Goal: Information Seeking & Learning: Find specific fact

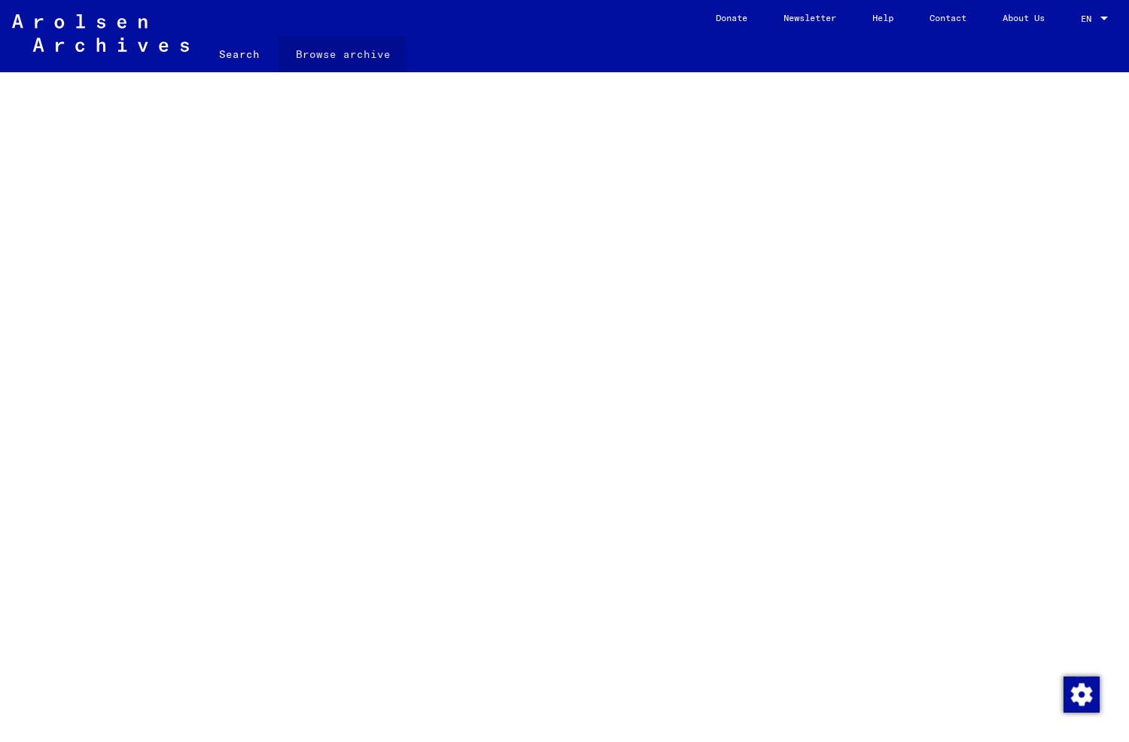
click at [320, 53] on link "Browse archive" at bounding box center [343, 54] width 131 height 36
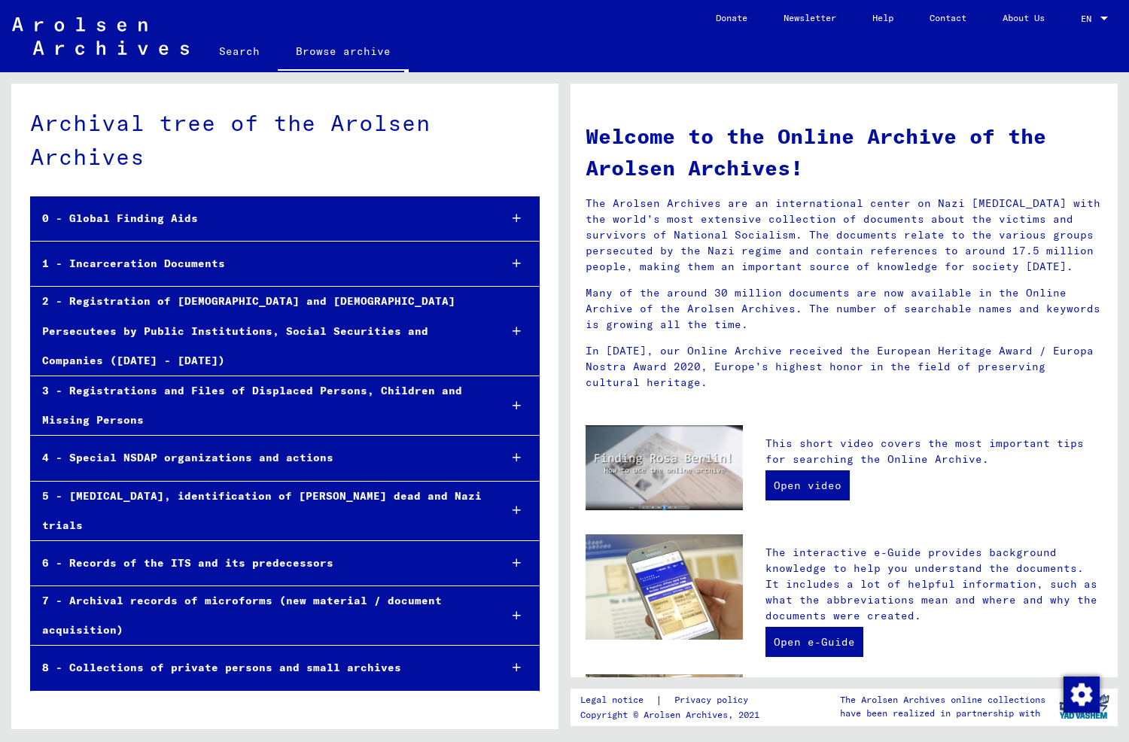
click at [236, 54] on link "Search" at bounding box center [239, 51] width 77 height 36
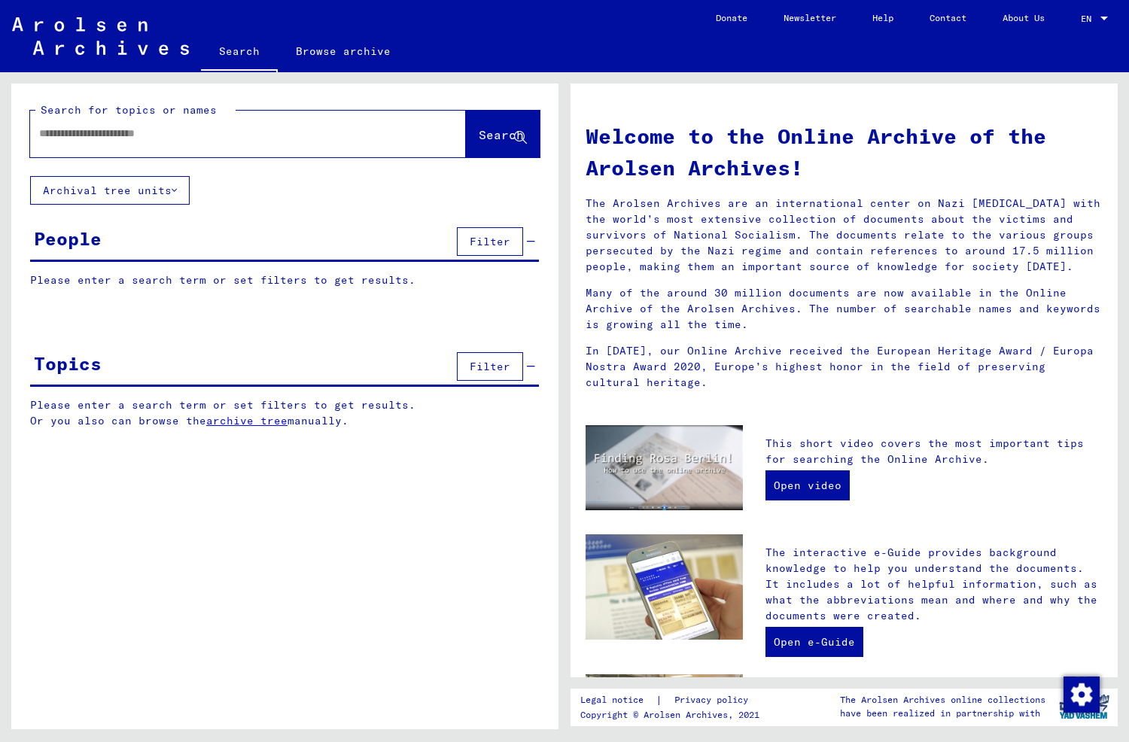
click at [184, 140] on input "text" at bounding box center [230, 134] width 382 height 16
click at [218, 139] on input "text" at bounding box center [230, 134] width 382 height 16
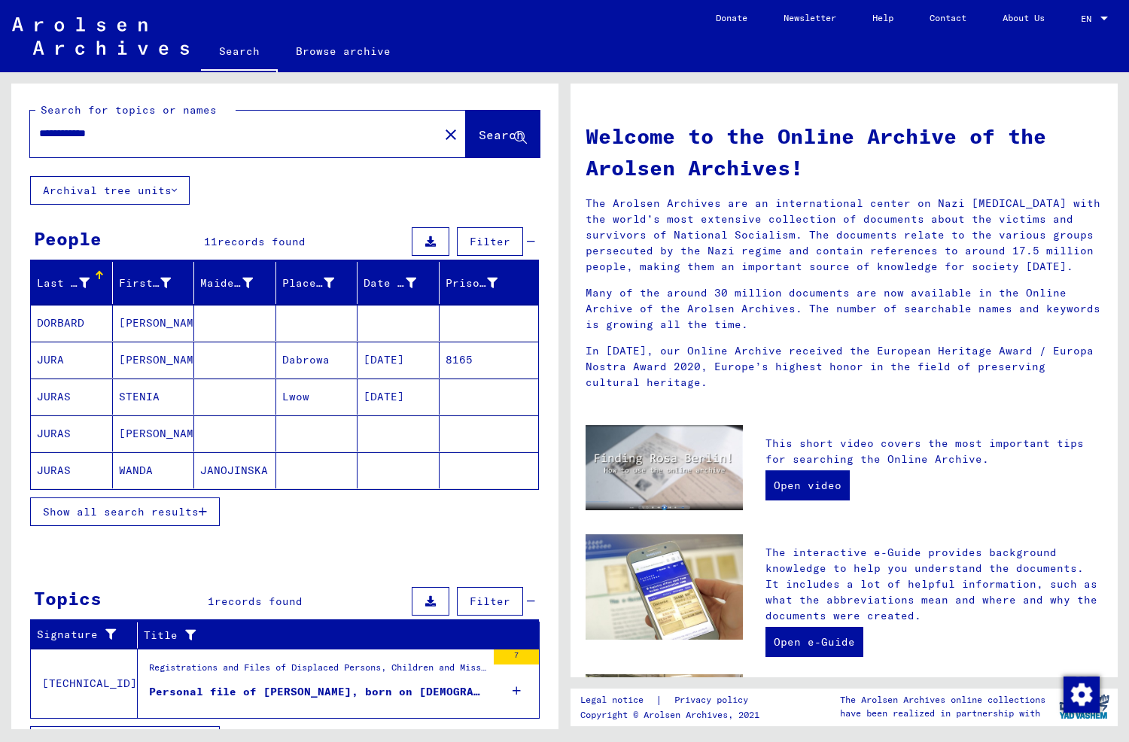
click at [148, 431] on mat-cell "[PERSON_NAME]" at bounding box center [154, 434] width 82 height 36
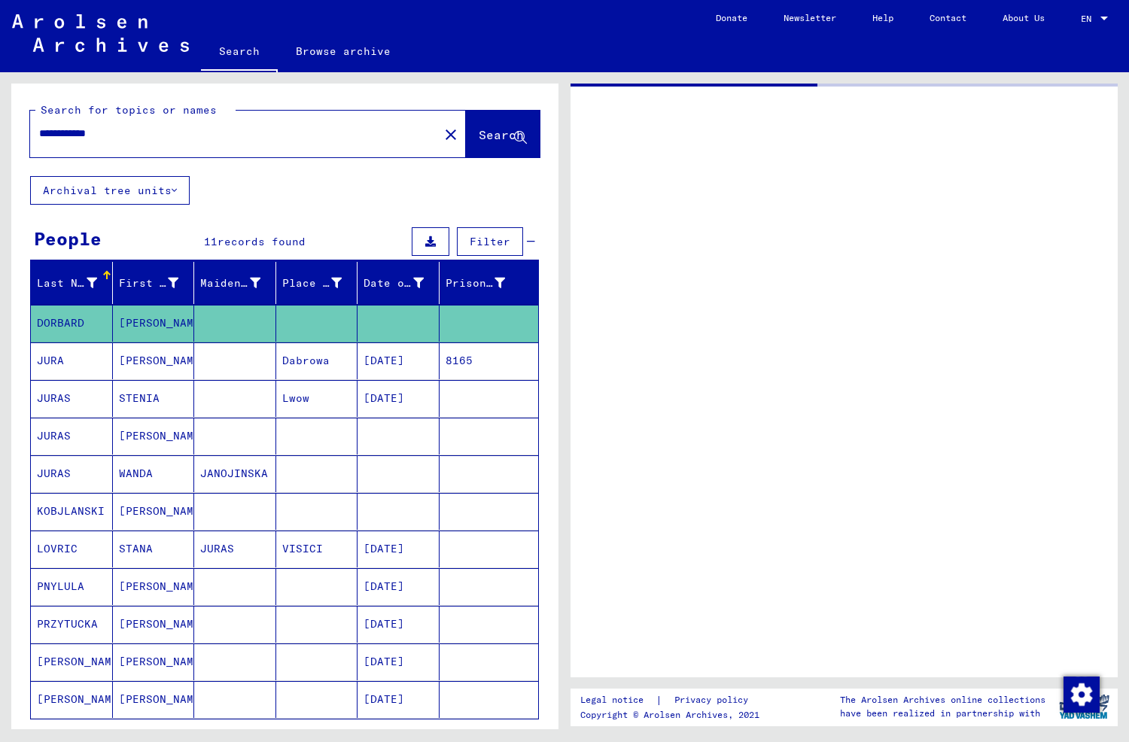
click at [145, 428] on mat-cell "[PERSON_NAME]" at bounding box center [154, 436] width 82 height 37
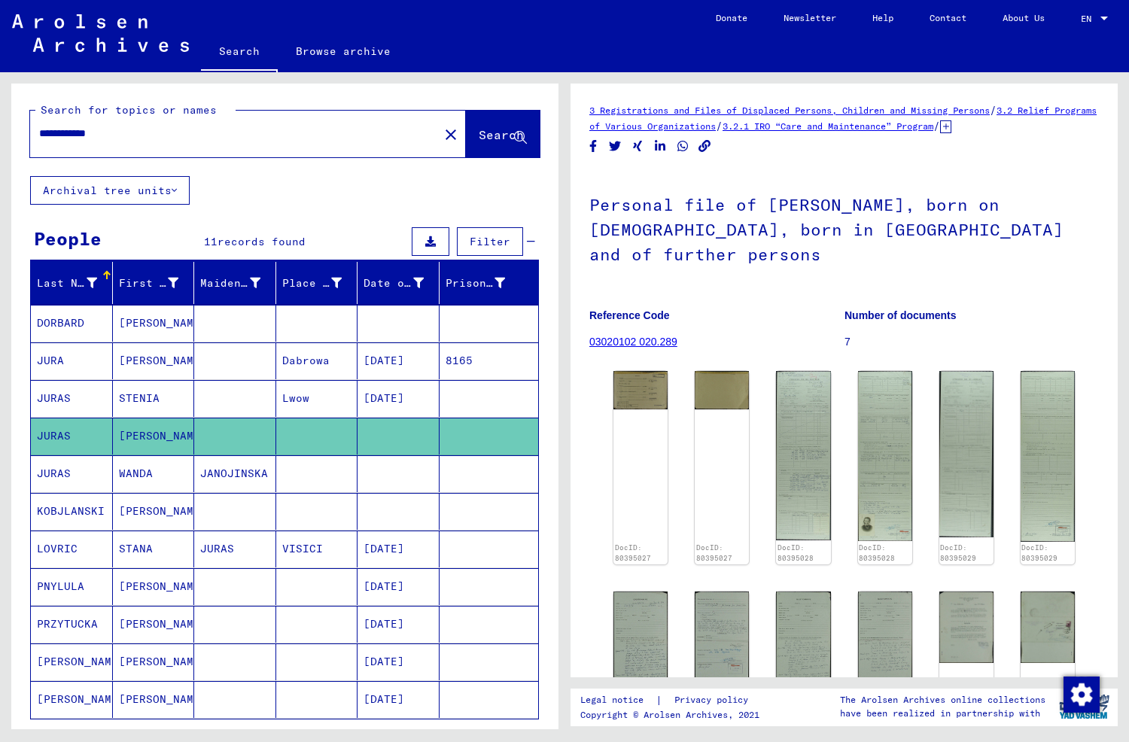
click at [128, 471] on mat-cell "WANDA" at bounding box center [154, 473] width 82 height 37
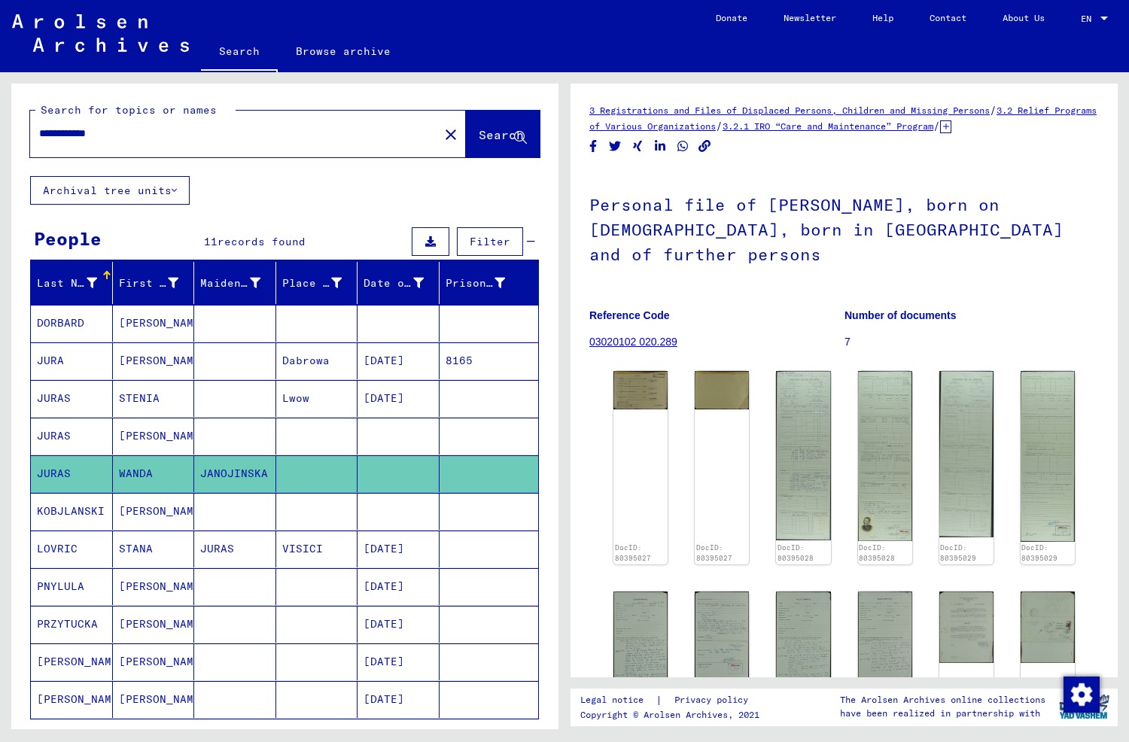
click at [128, 471] on mat-cell "WANDA" at bounding box center [154, 473] width 82 height 37
drag, startPoint x: 128, startPoint y: 471, endPoint x: 84, endPoint y: 473, distance: 43.7
click at [84, 473] on mat-cell "JURAS" at bounding box center [72, 473] width 82 height 37
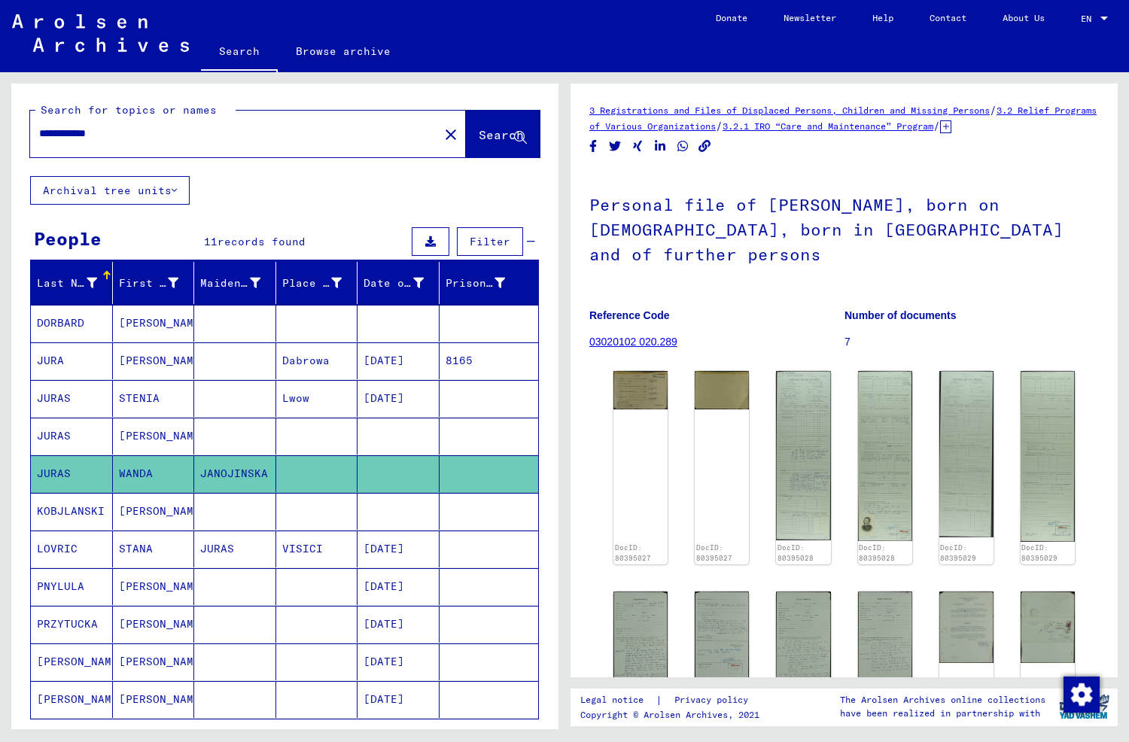
click at [82, 513] on mat-cell "KOBJLANSKI" at bounding box center [72, 511] width 82 height 37
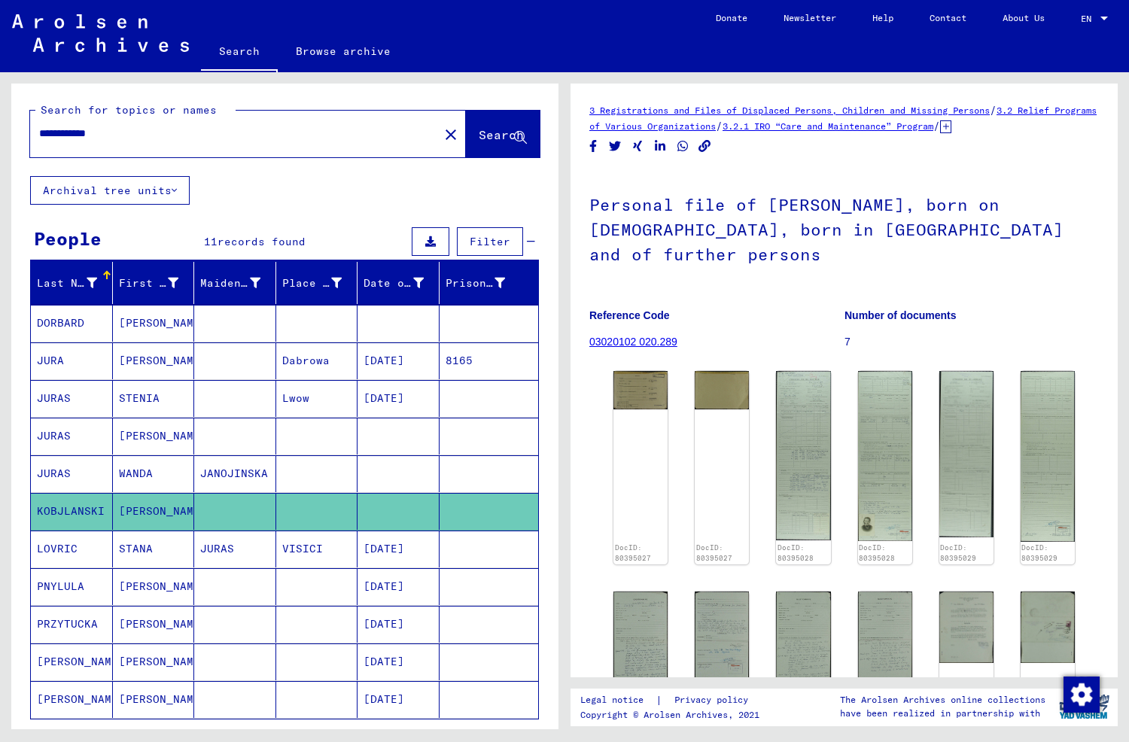
click at [82, 513] on mat-cell "KOBJLANSKI" at bounding box center [72, 511] width 82 height 37
drag, startPoint x: 82, startPoint y: 513, endPoint x: 305, endPoint y: 442, distance: 233.8
click at [305, 442] on mat-cell at bounding box center [317, 436] width 82 height 37
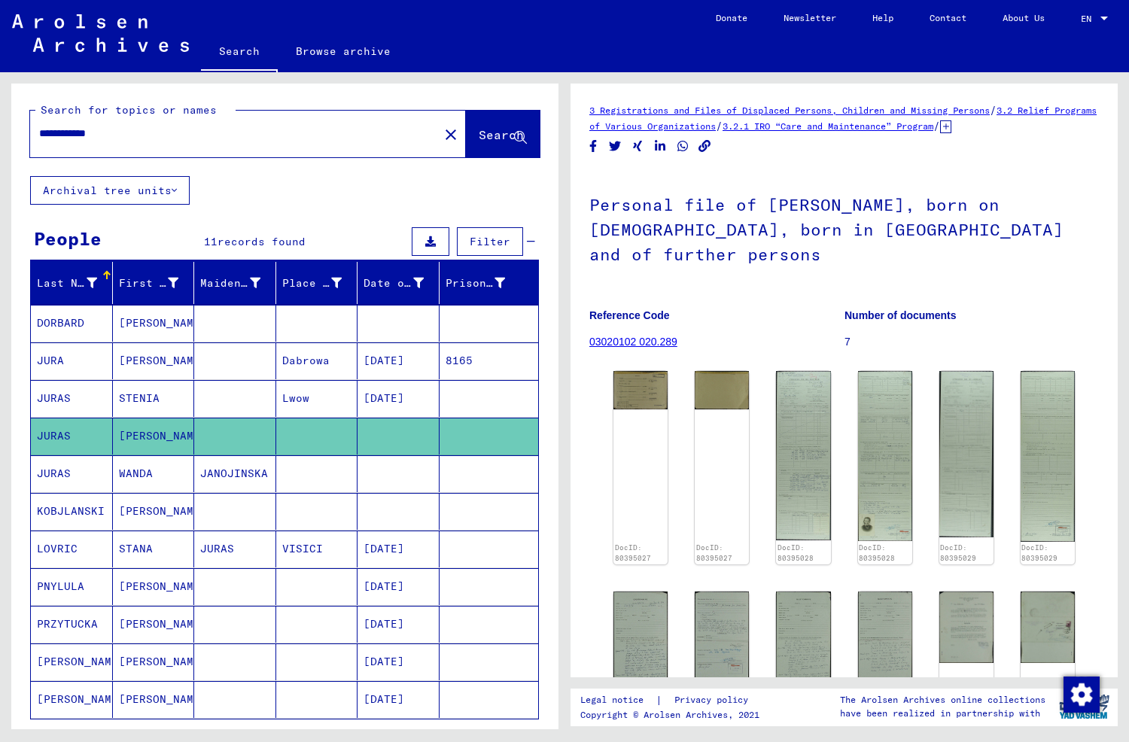
click at [167, 435] on mat-cell "[PERSON_NAME]" at bounding box center [154, 436] width 82 height 37
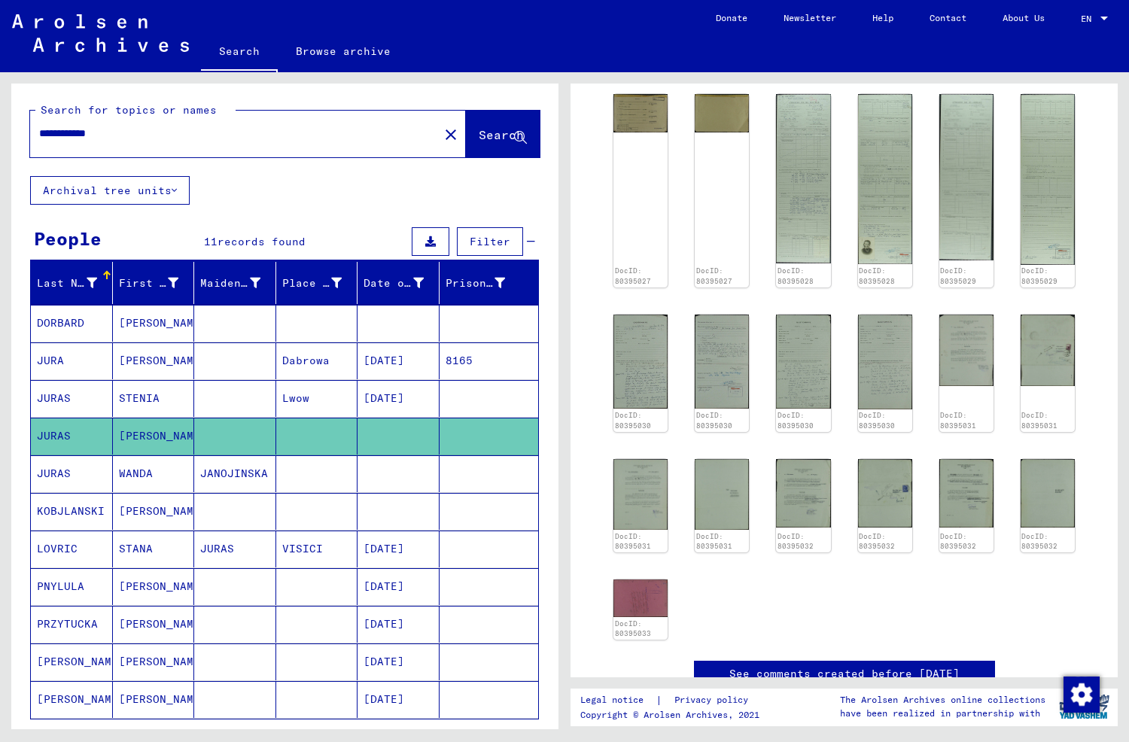
scroll to position [75, 0]
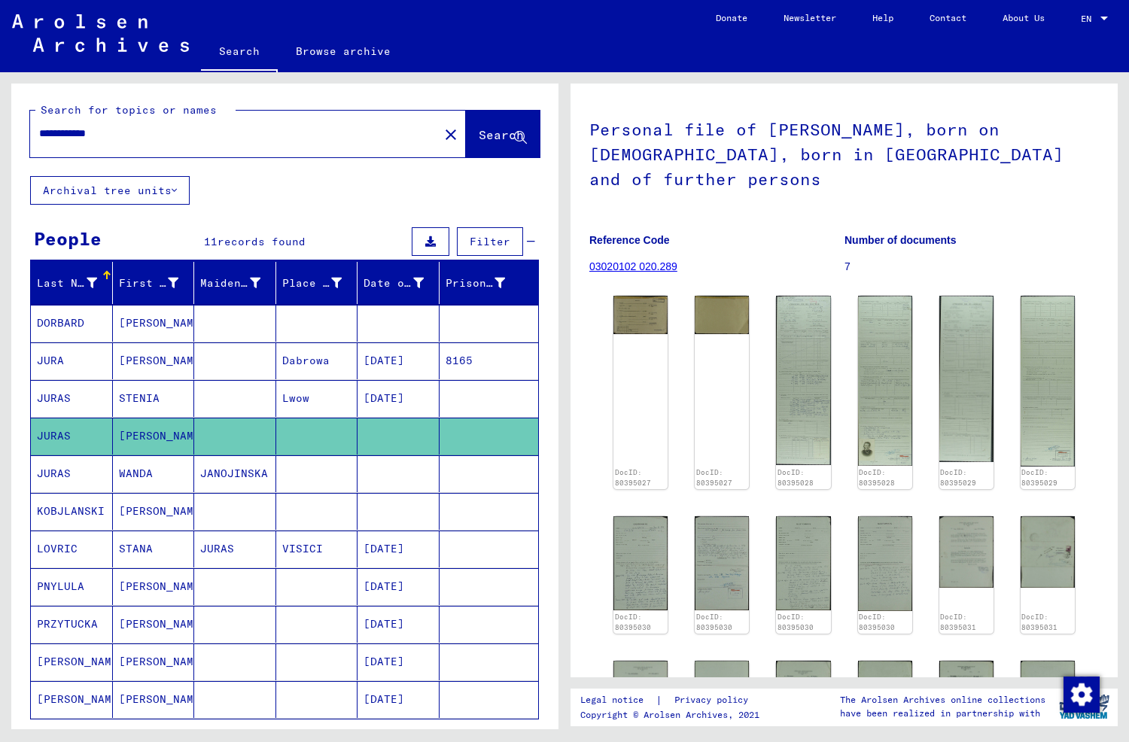
click at [169, 399] on mat-cell "STENIA" at bounding box center [154, 398] width 82 height 37
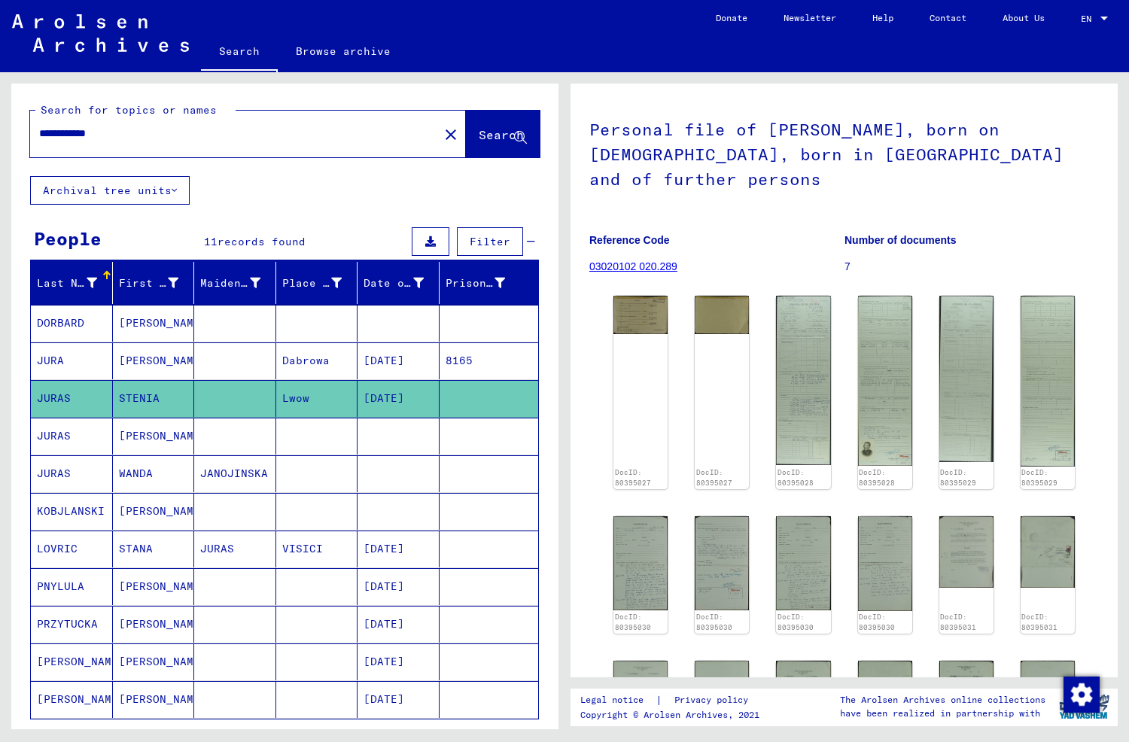
click at [173, 398] on mat-cell "STENIA" at bounding box center [154, 398] width 82 height 37
click at [162, 474] on mat-cell "WANDA" at bounding box center [154, 473] width 82 height 37
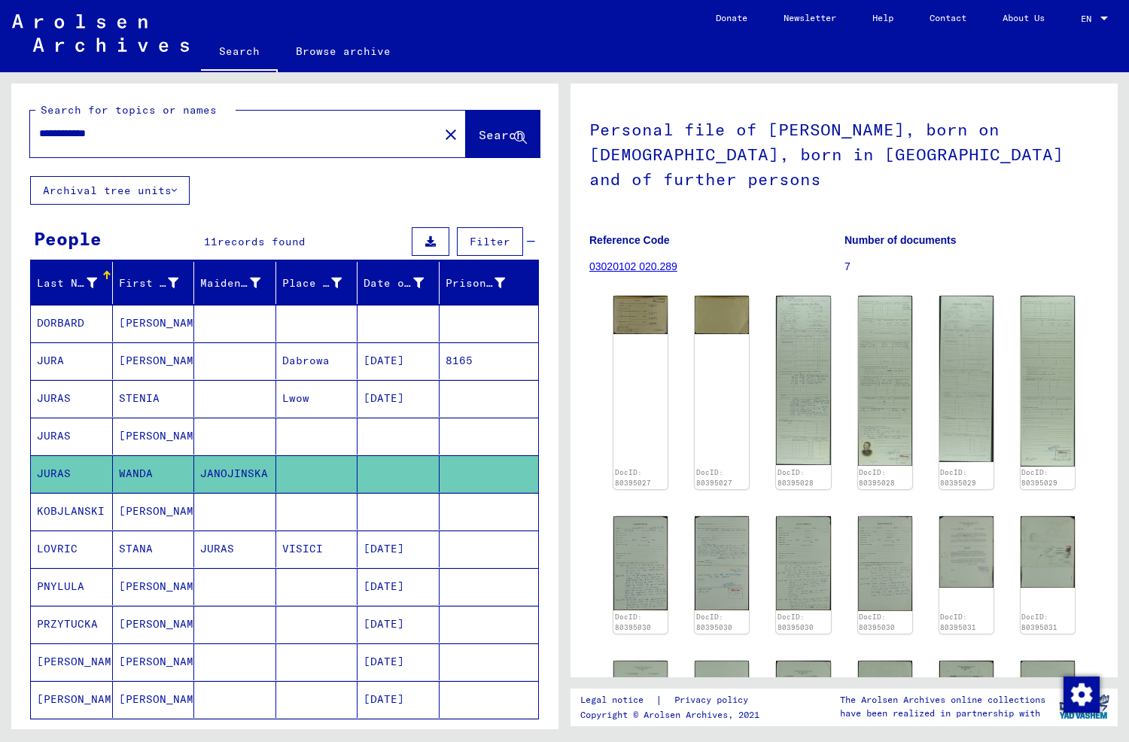
click at [165, 470] on mat-cell "WANDA" at bounding box center [154, 473] width 82 height 37
drag, startPoint x: 120, startPoint y: 133, endPoint x: -19, endPoint y: 123, distance: 139.7
click at [0, 123] on html "**********" at bounding box center [564, 371] width 1129 height 742
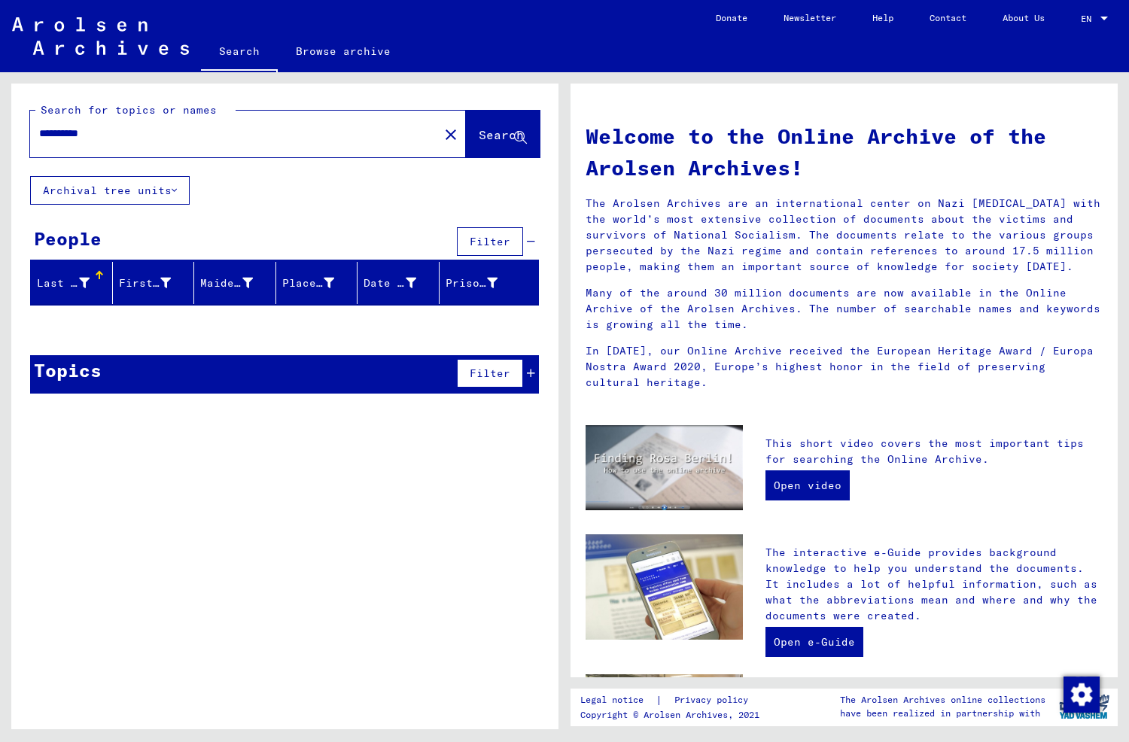
drag, startPoint x: 67, startPoint y: 134, endPoint x: 232, endPoint y: 164, distance: 167.6
click at [72, 135] on input "**********" at bounding box center [230, 134] width 382 height 16
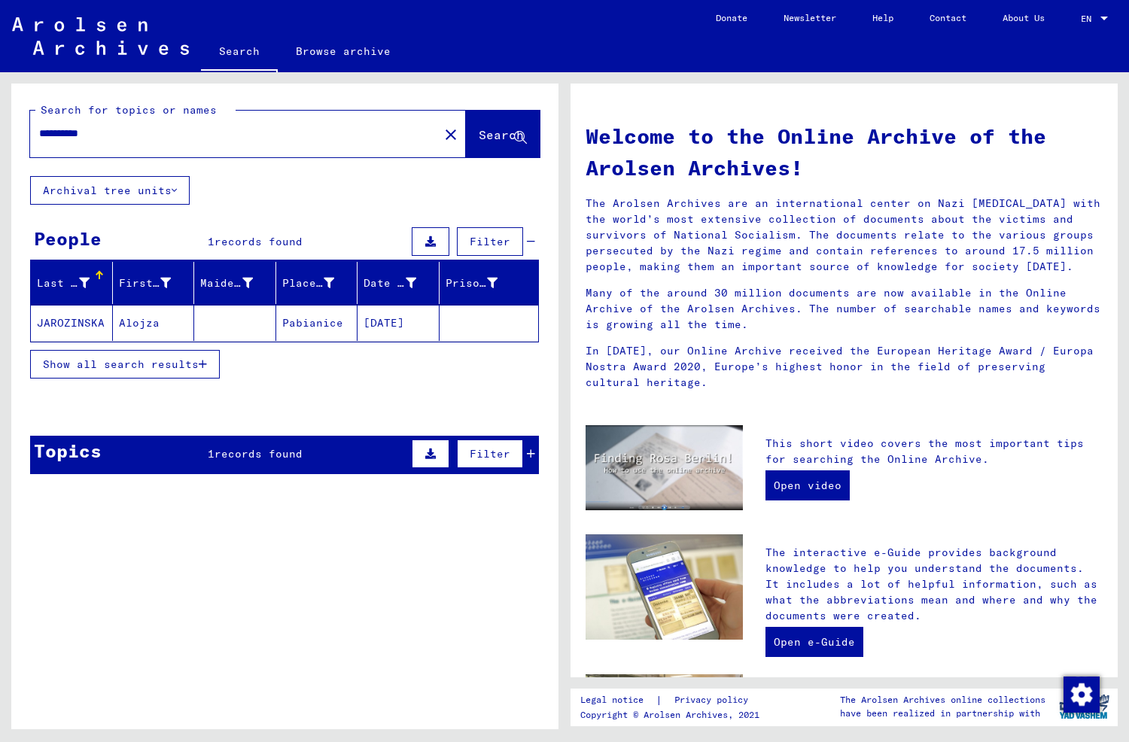
click at [81, 318] on mat-cell "JAROZINSKA" at bounding box center [72, 323] width 82 height 36
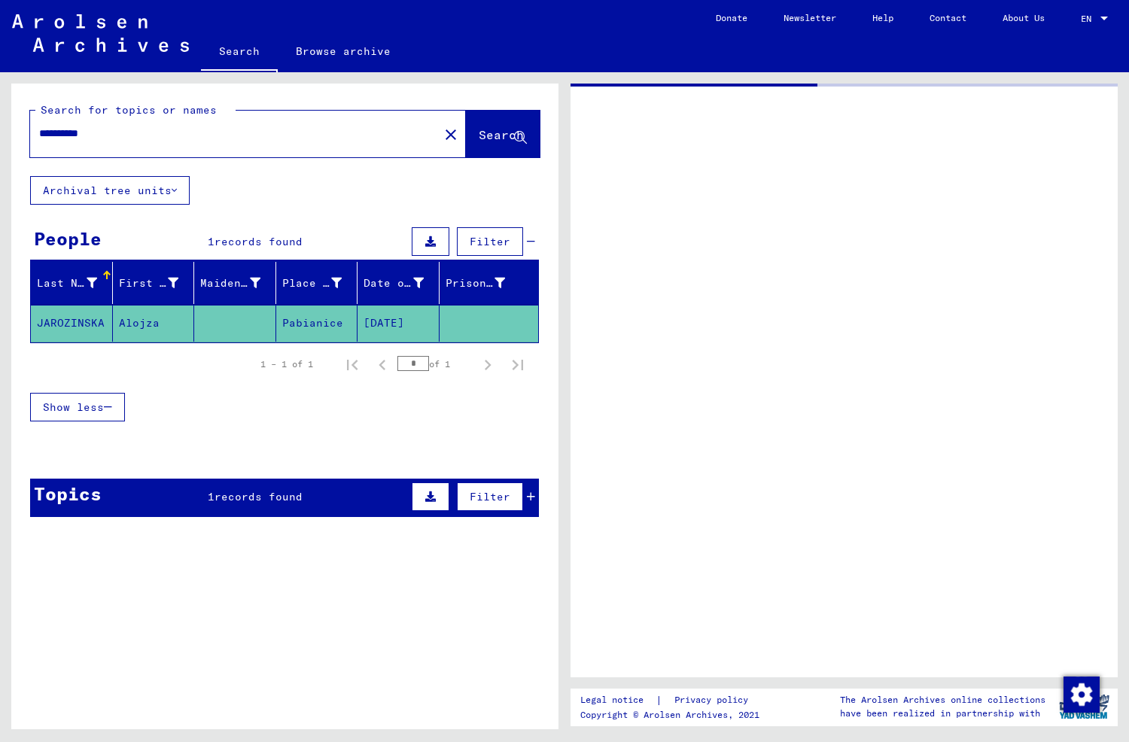
click at [81, 318] on mat-cell "JAROZINSKA" at bounding box center [72, 323] width 82 height 37
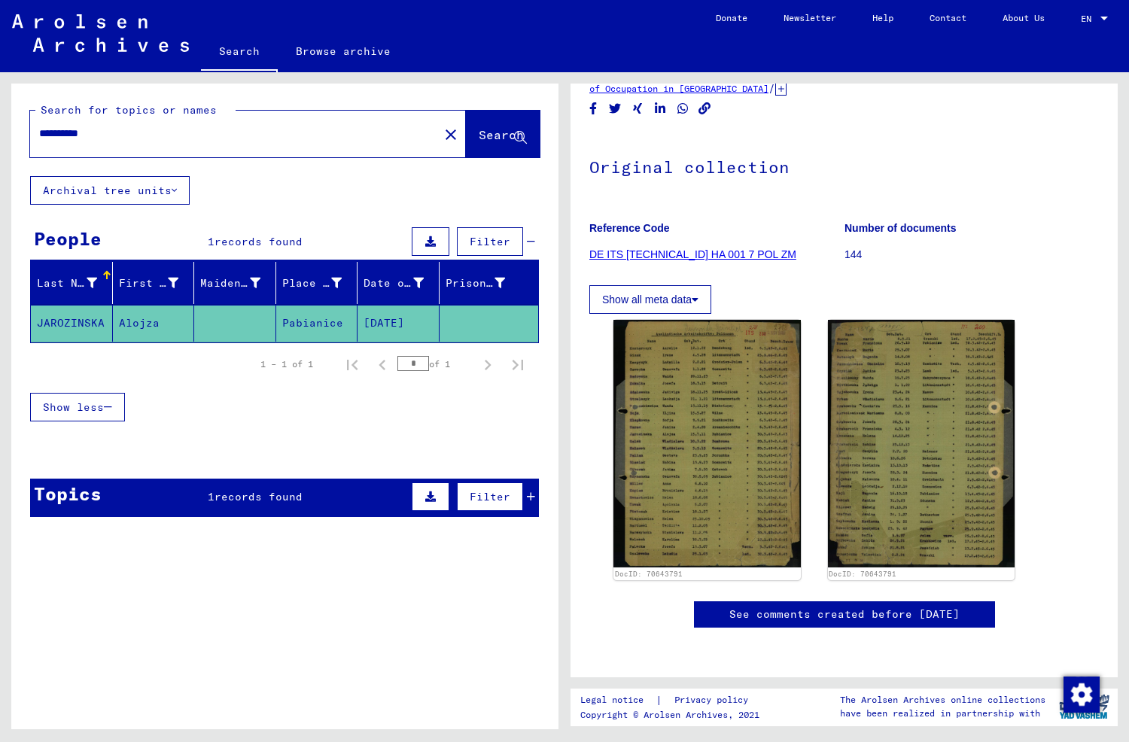
scroll to position [226, 0]
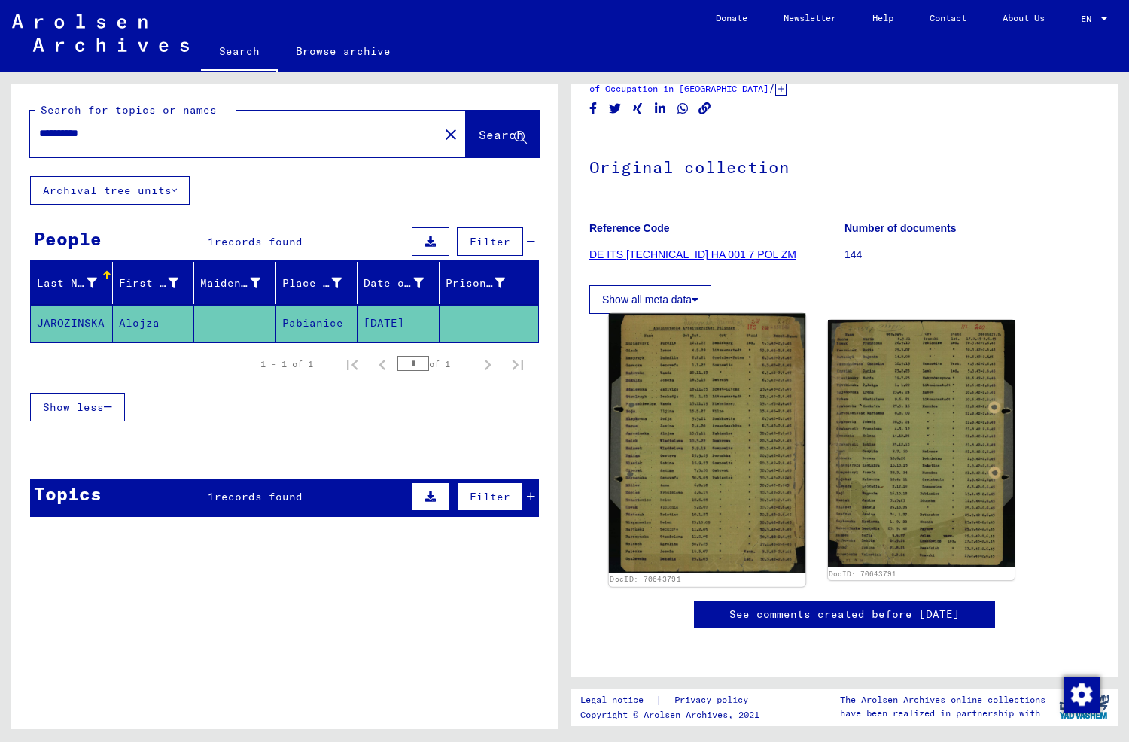
click at [702, 314] on img at bounding box center [707, 444] width 196 height 260
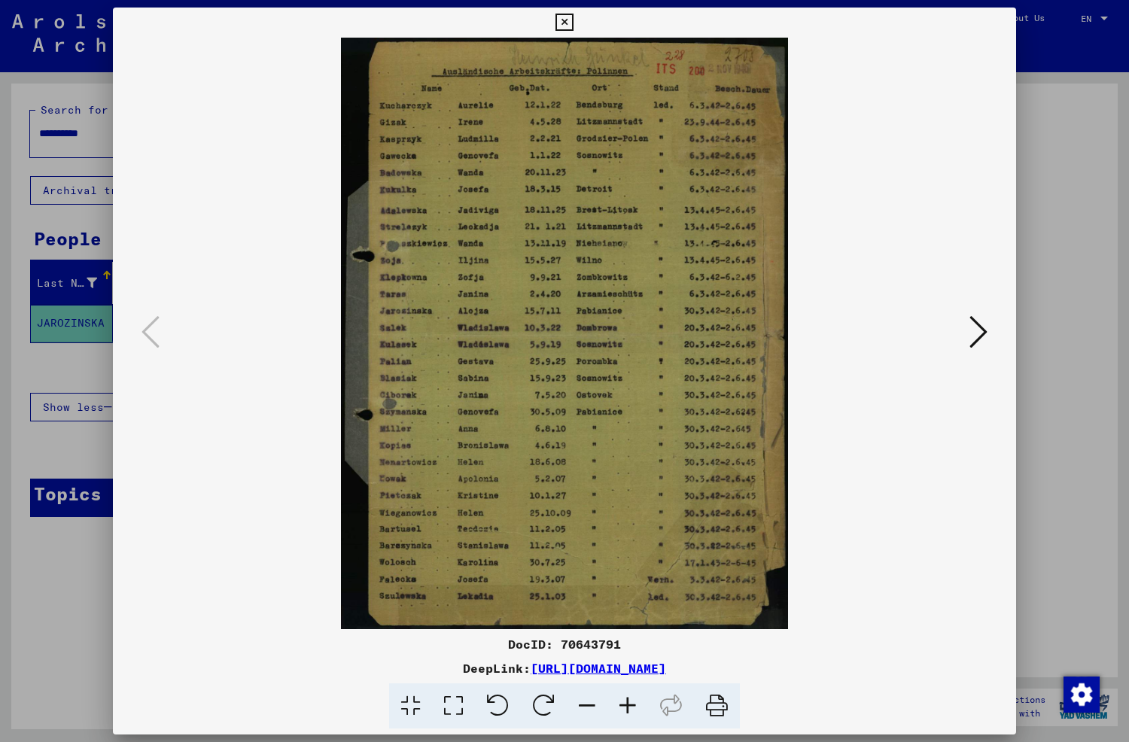
click at [702, 305] on img at bounding box center [564, 334] width 801 height 592
click at [982, 332] on icon at bounding box center [979, 332] width 18 height 36
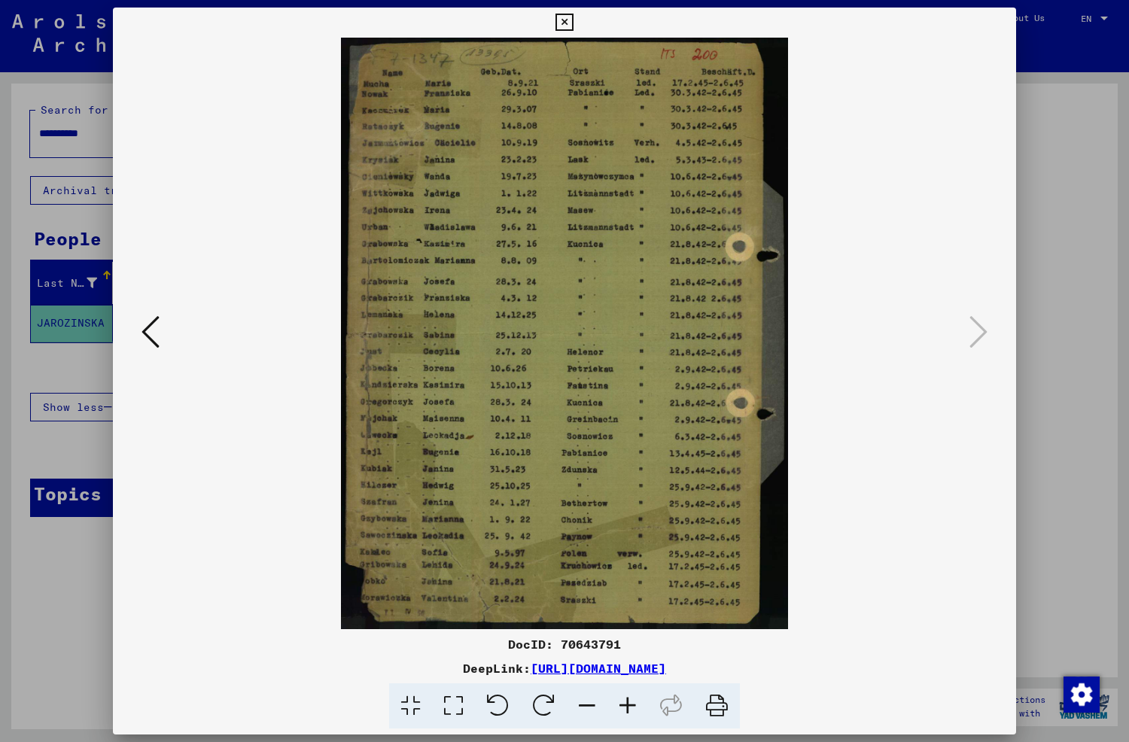
click at [144, 331] on icon at bounding box center [151, 332] width 18 height 36
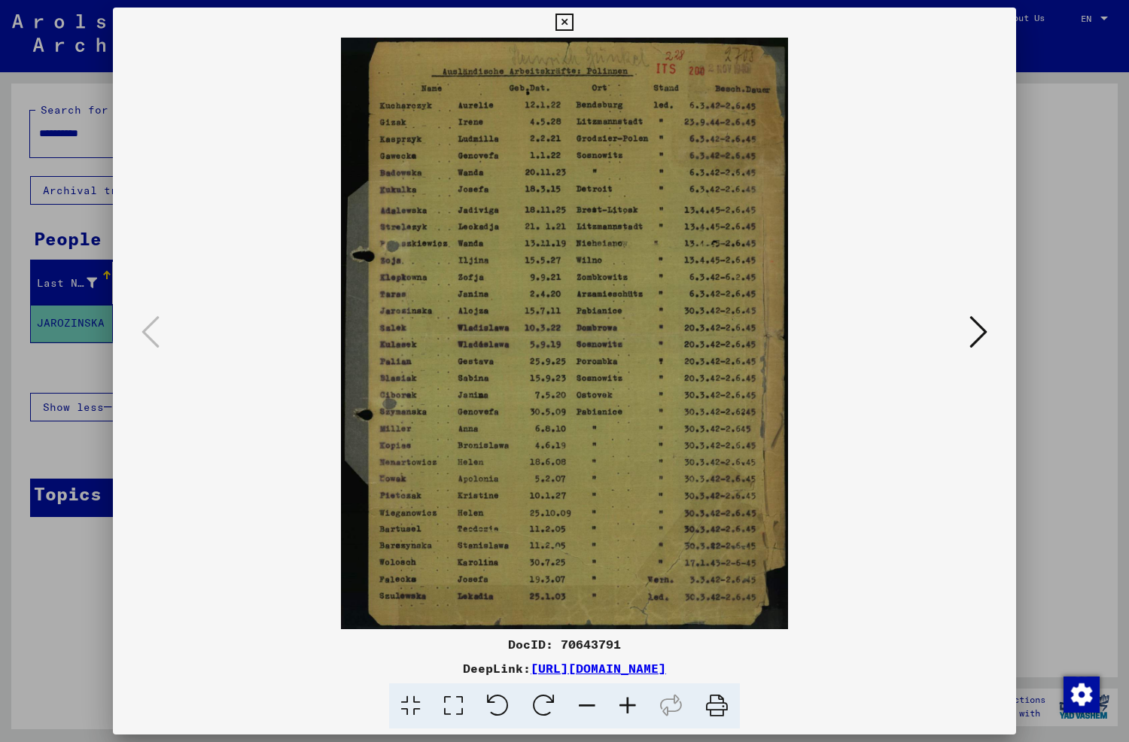
click at [565, 22] on icon at bounding box center [564, 23] width 17 height 18
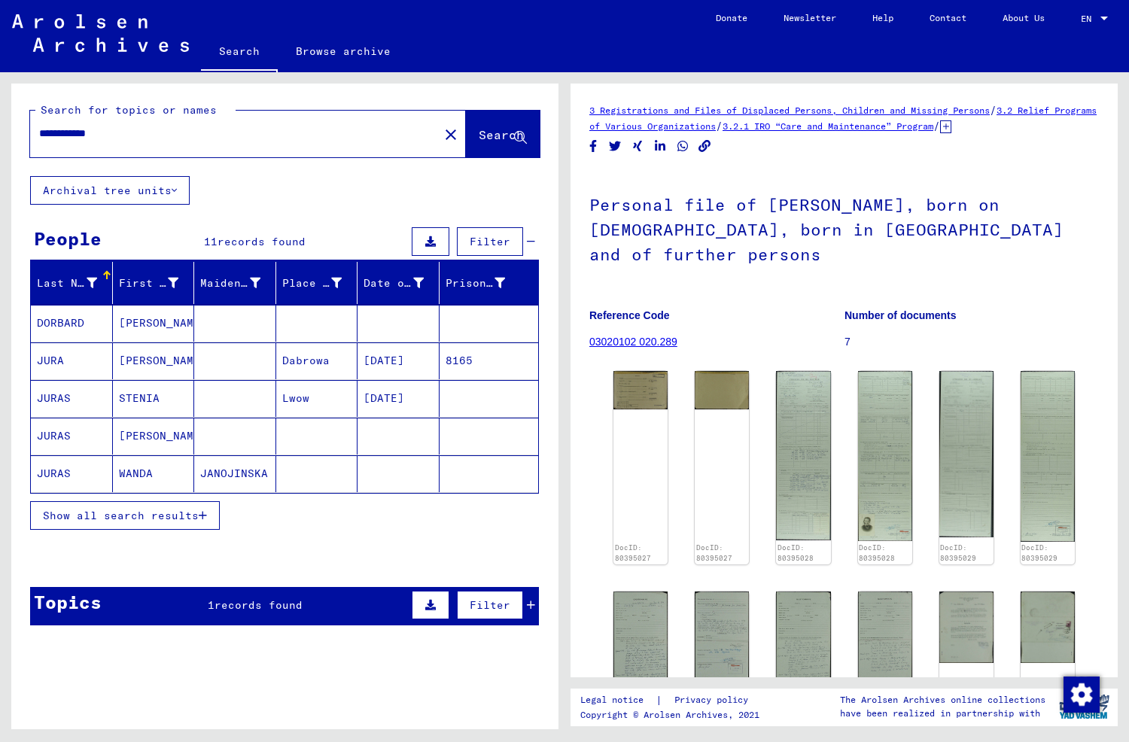
drag, startPoint x: 120, startPoint y: 134, endPoint x: -8, endPoint y: 132, distance: 127.2
click at [0, 132] on html "**********" at bounding box center [564, 371] width 1129 height 742
type input "**********"
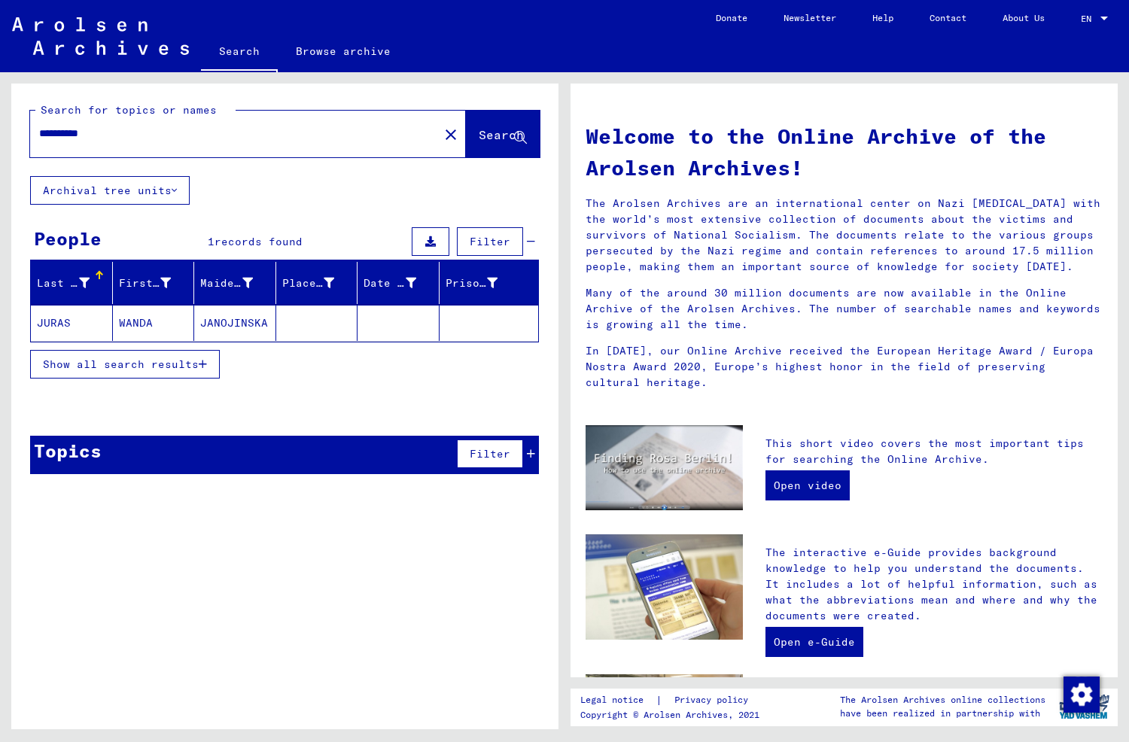
click at [114, 358] on span "Show all search results" at bounding box center [121, 365] width 156 height 14
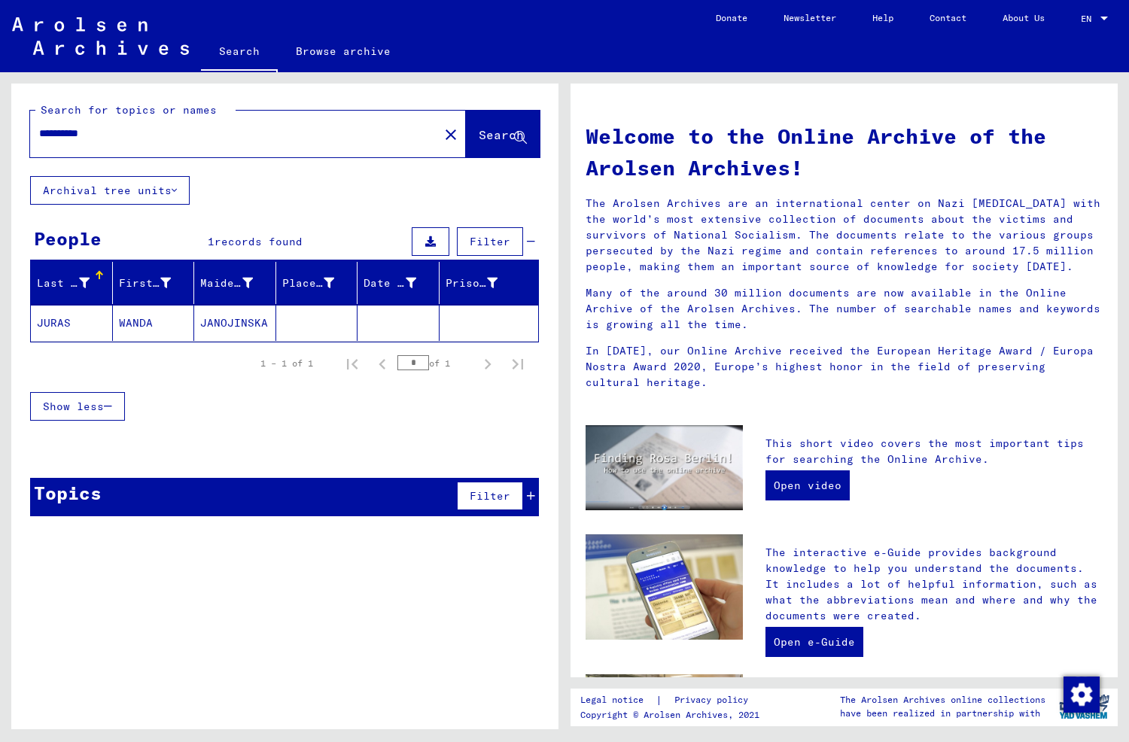
click at [75, 319] on mat-cell "JURAS" at bounding box center [72, 323] width 82 height 36
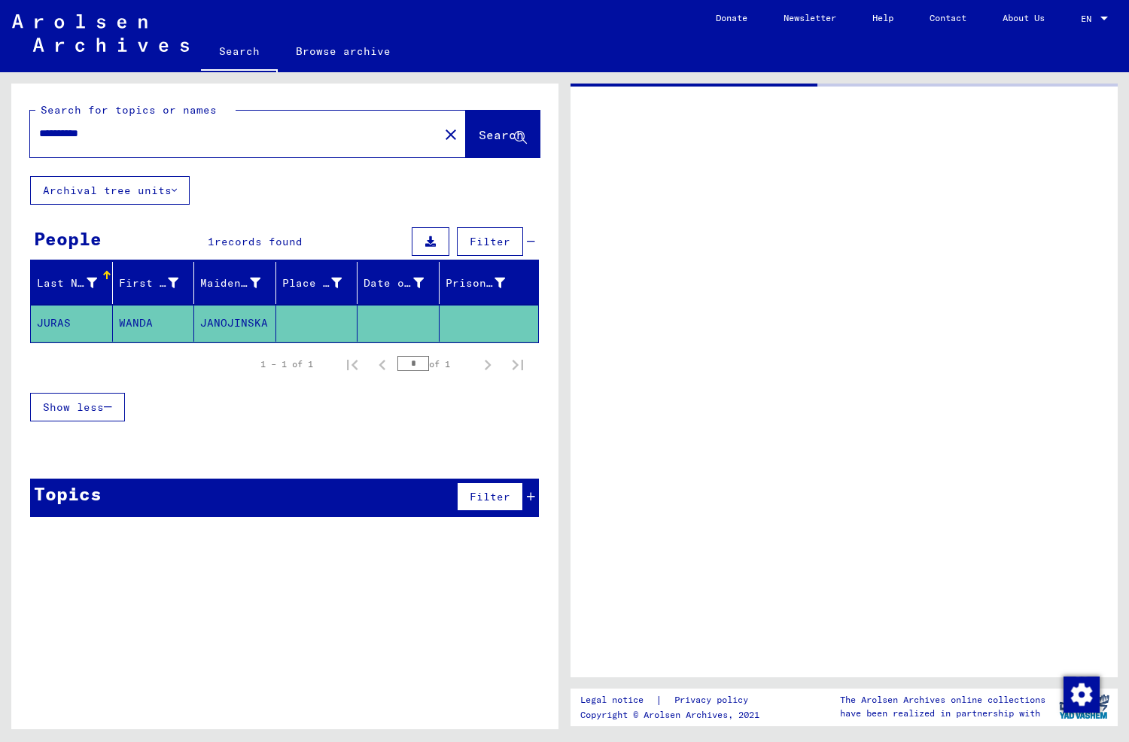
click at [75, 319] on mat-cell "JURAS" at bounding box center [72, 323] width 82 height 37
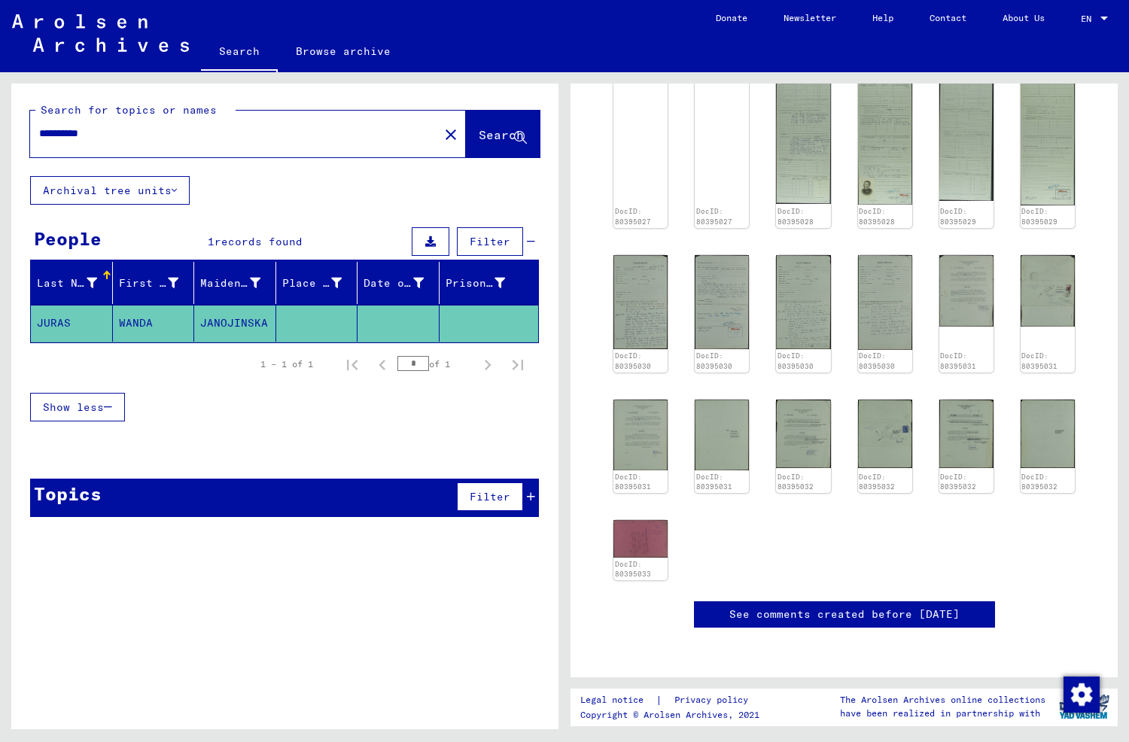
scroll to position [776, 0]
